Goal: Task Accomplishment & Management: Manage account settings

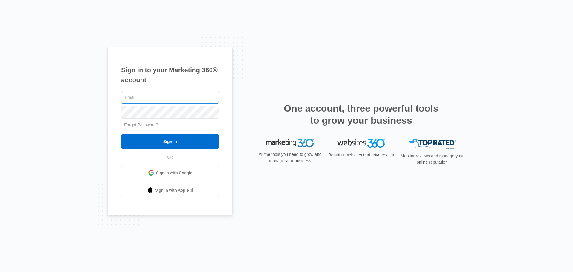
click at [174, 102] on input "text" at bounding box center [170, 97] width 98 height 13
click at [177, 98] on input "text" at bounding box center [170, 97] width 98 height 13
type input "[EMAIL_ADDRESS][DOMAIN_NAME]"
click at [121, 134] on input "Sign In" at bounding box center [170, 141] width 98 height 14
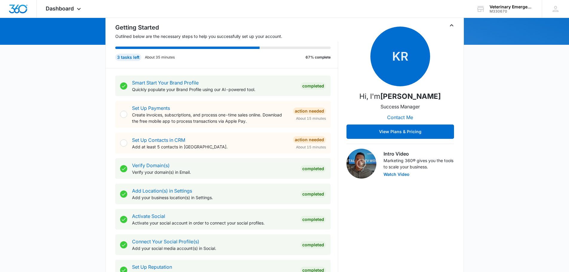
scroll to position [269, 0]
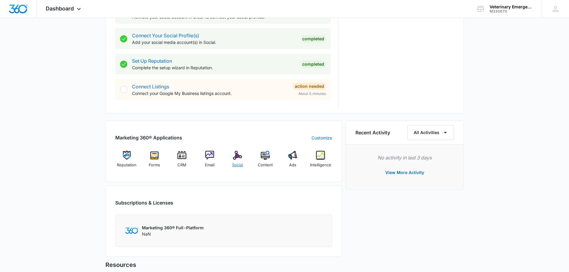
click at [236, 156] on img at bounding box center [237, 155] width 9 height 9
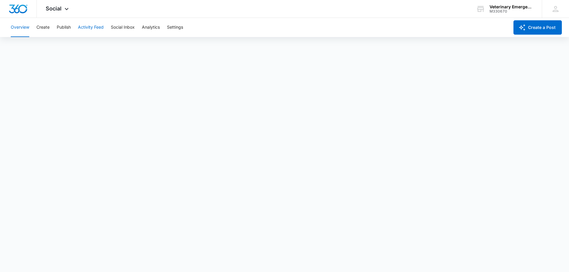
click at [99, 26] on button "Activity Feed" at bounding box center [91, 27] width 26 height 19
click at [19, 25] on button "Overview" at bounding box center [20, 27] width 19 height 19
